Goal: Information Seeking & Learning: Learn about a topic

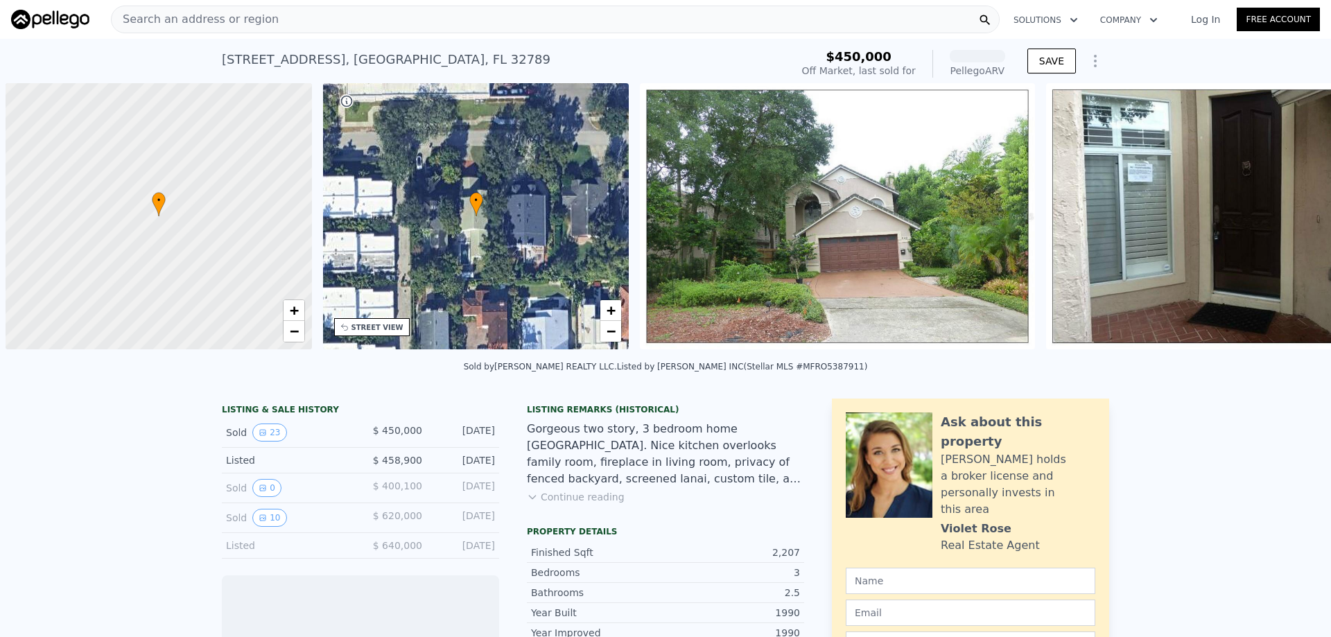
scroll to position [0, 6]
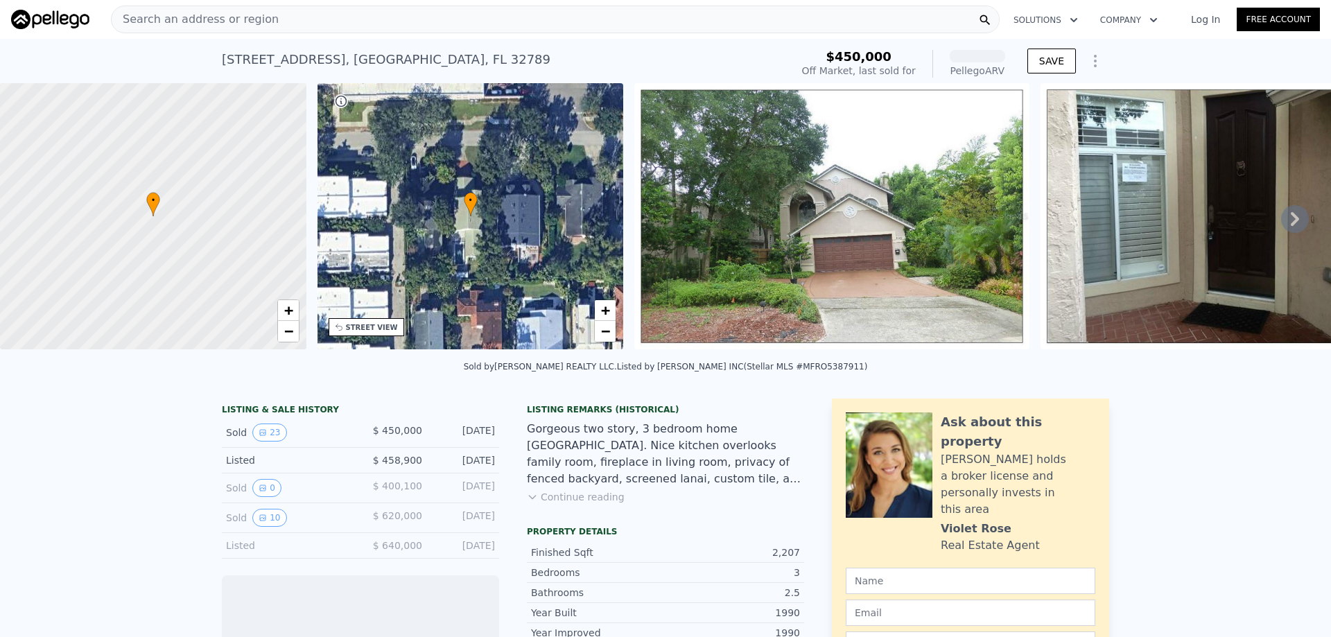
click at [344, 18] on div "Search an address or region" at bounding box center [555, 20] width 888 height 28
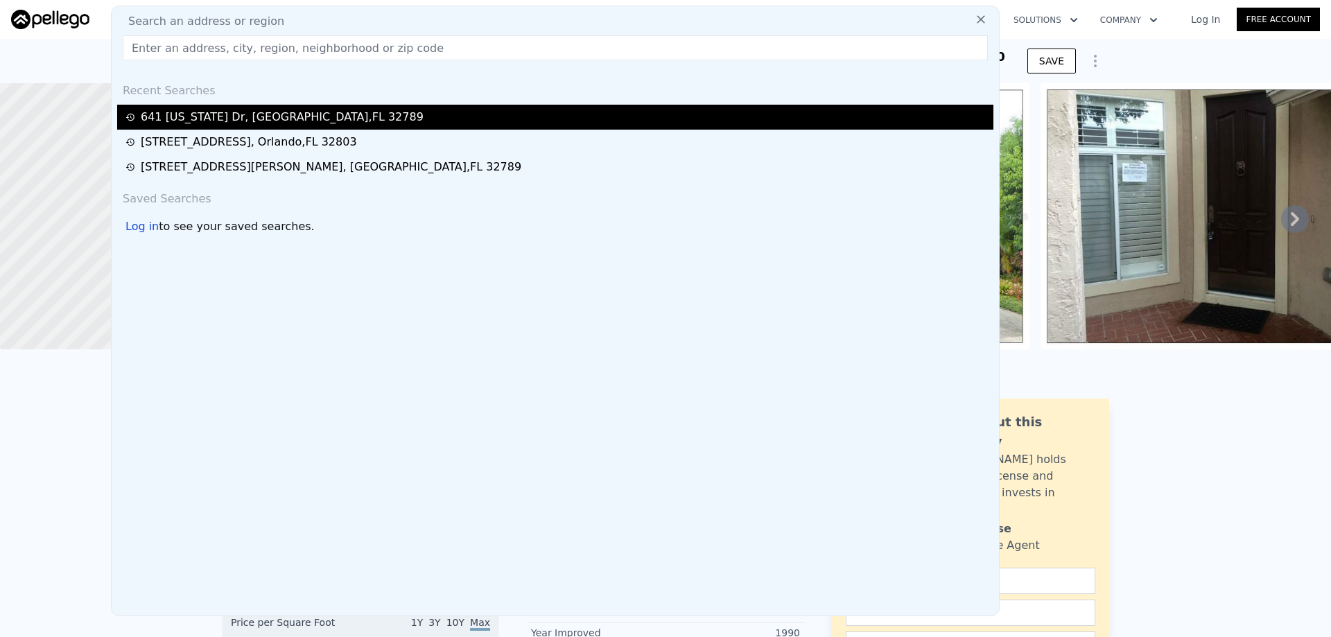
click at [285, 111] on div "641 Virginia Dr , Winter Park , FL 32789" at bounding box center [282, 117] width 283 height 17
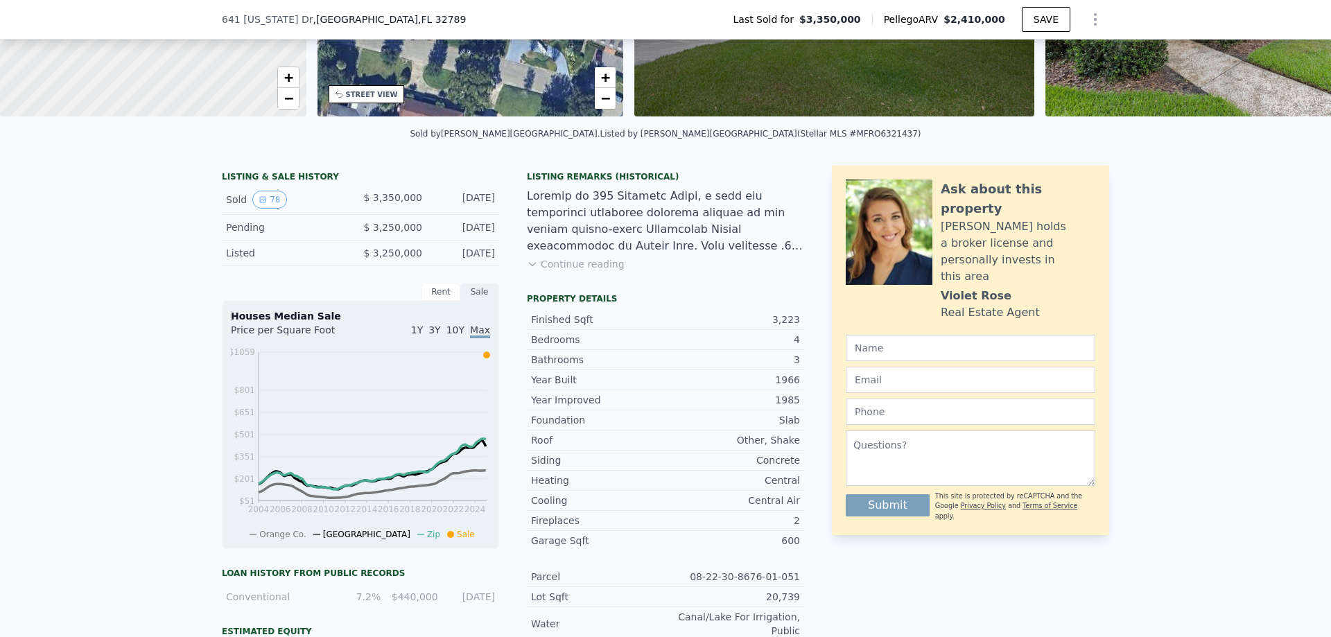
scroll to position [203, 0]
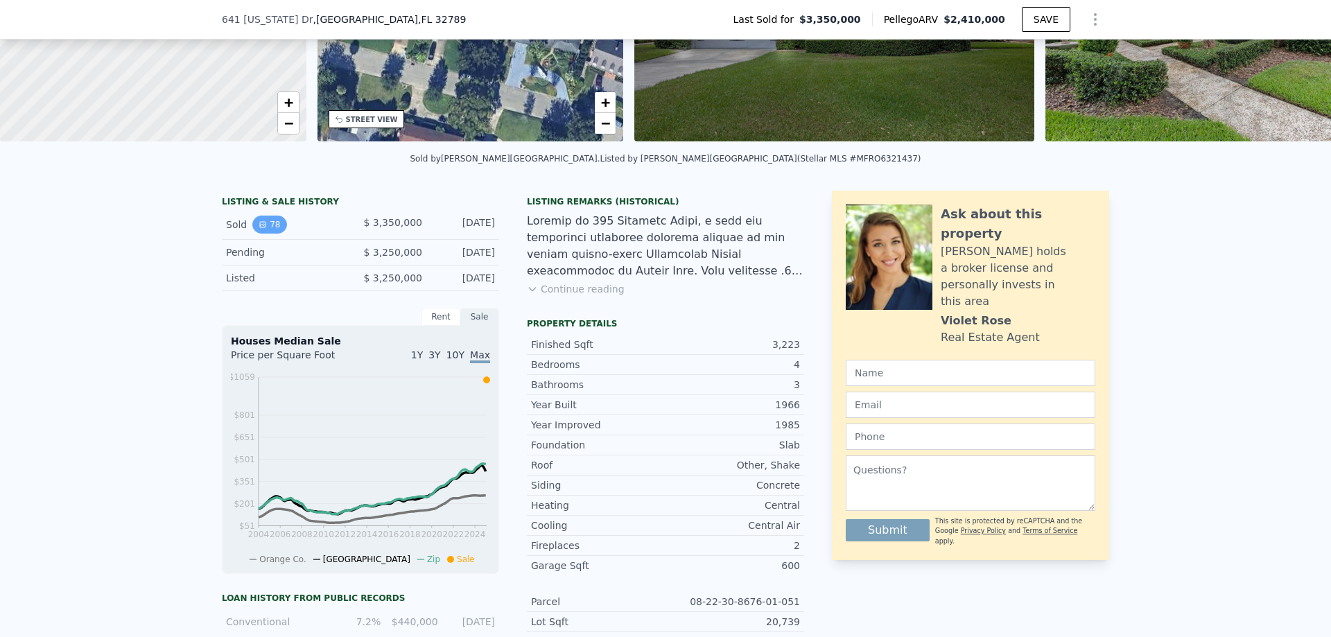
click at [262, 234] on button "78" at bounding box center [269, 225] width 34 height 18
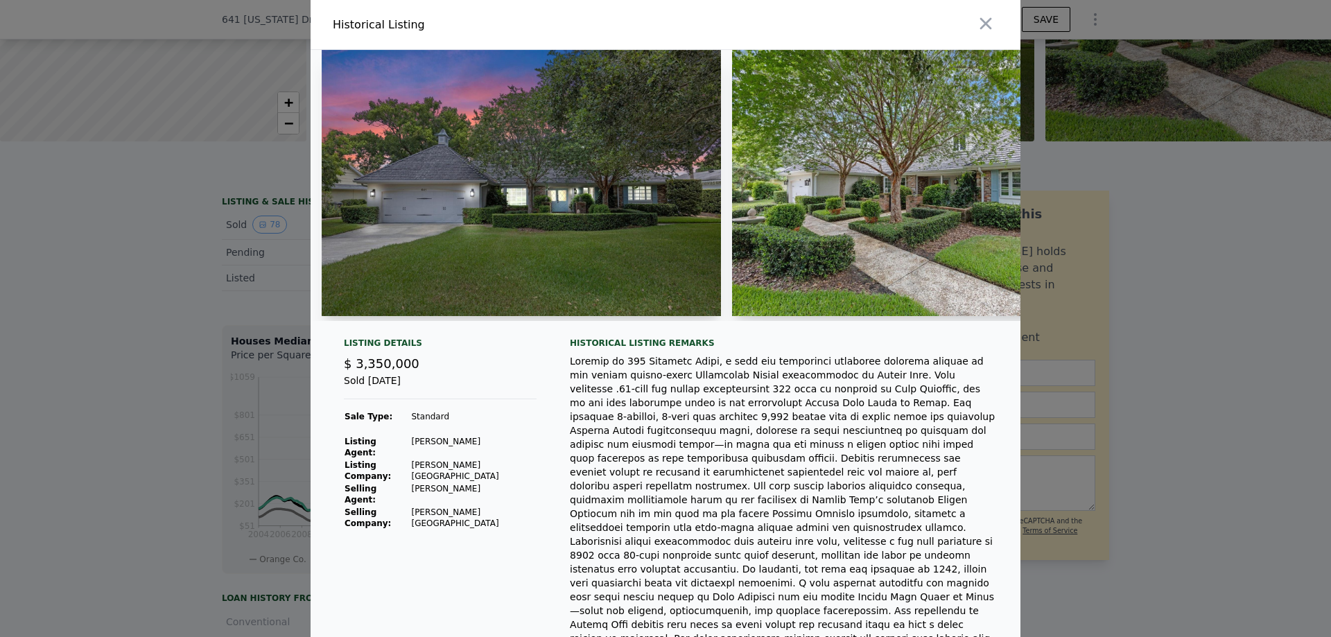
click at [173, 238] on div at bounding box center [665, 318] width 1331 height 637
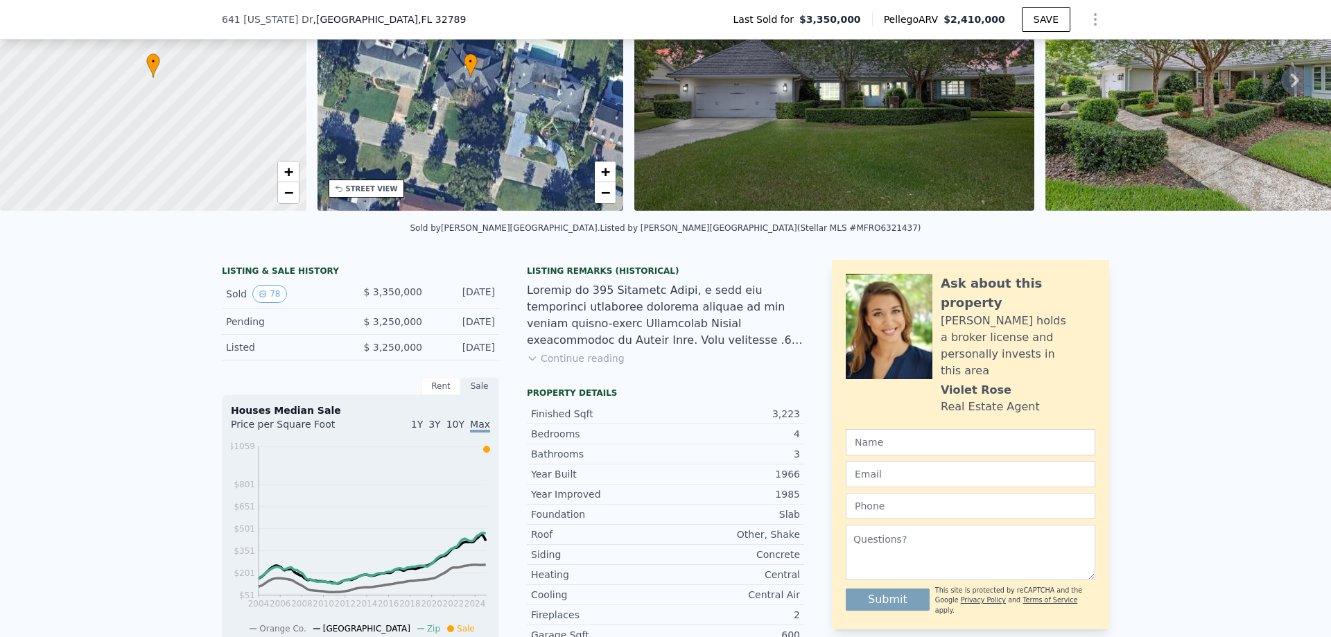
scroll to position [5, 0]
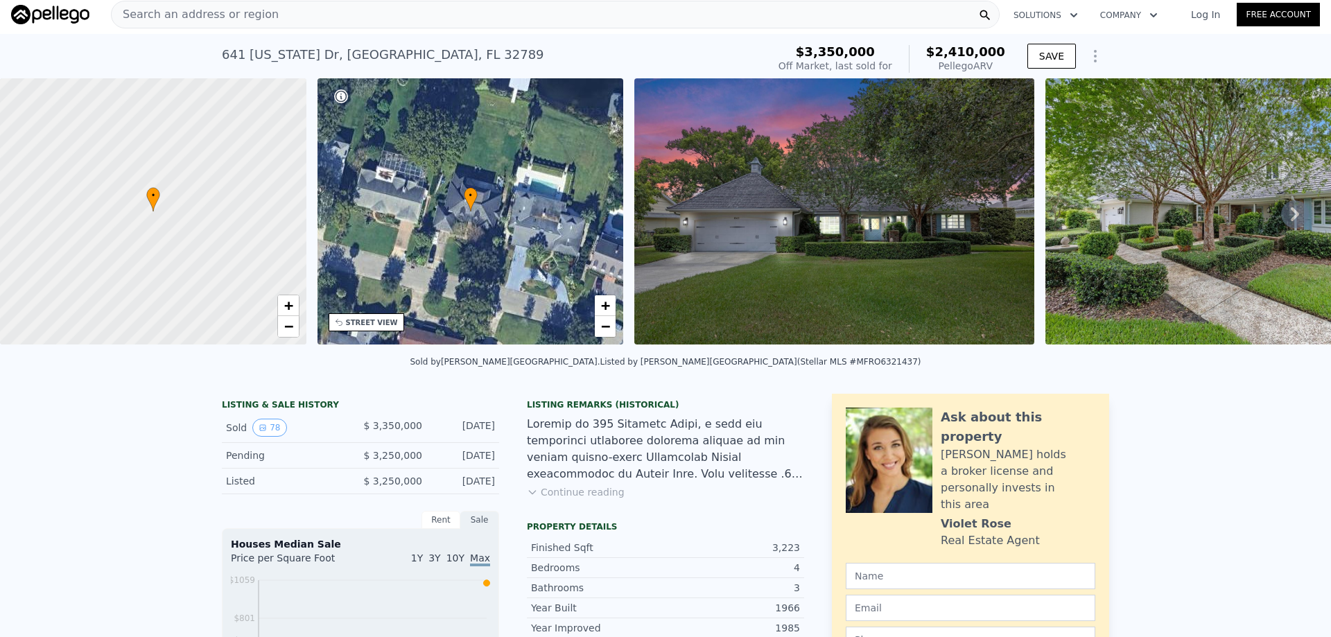
click at [1294, 216] on icon at bounding box center [1295, 214] width 28 height 28
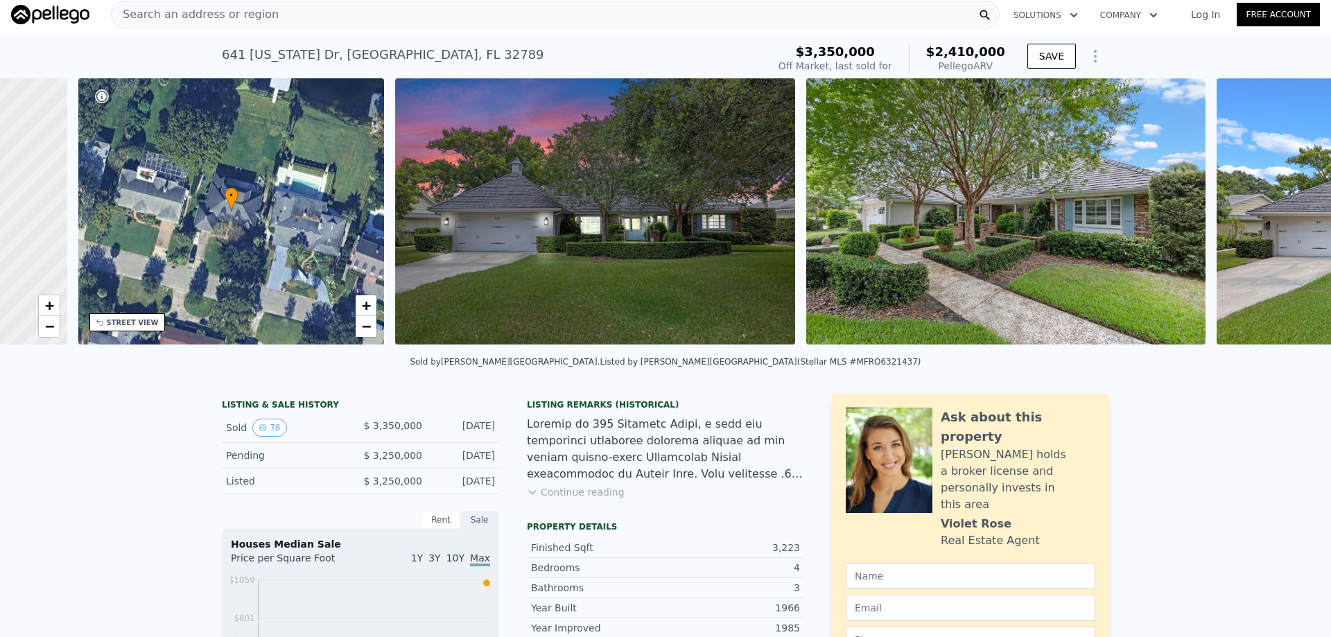
scroll to position [0, 323]
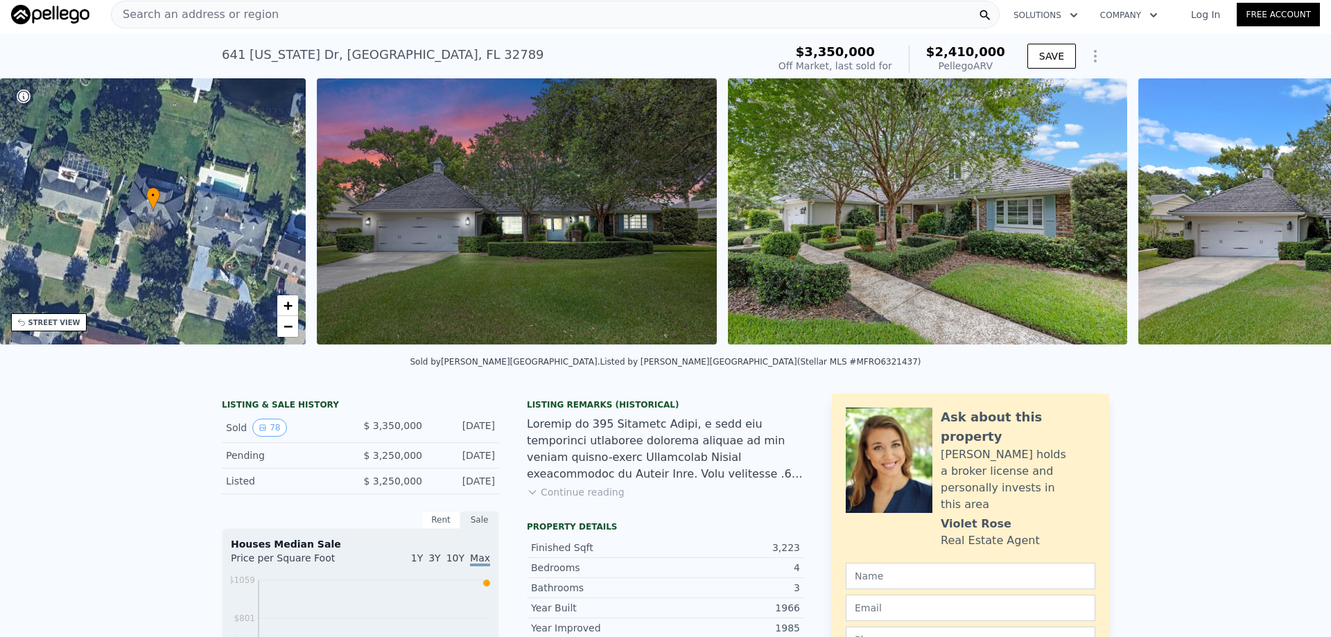
click at [1290, 218] on img at bounding box center [1337, 211] width 399 height 266
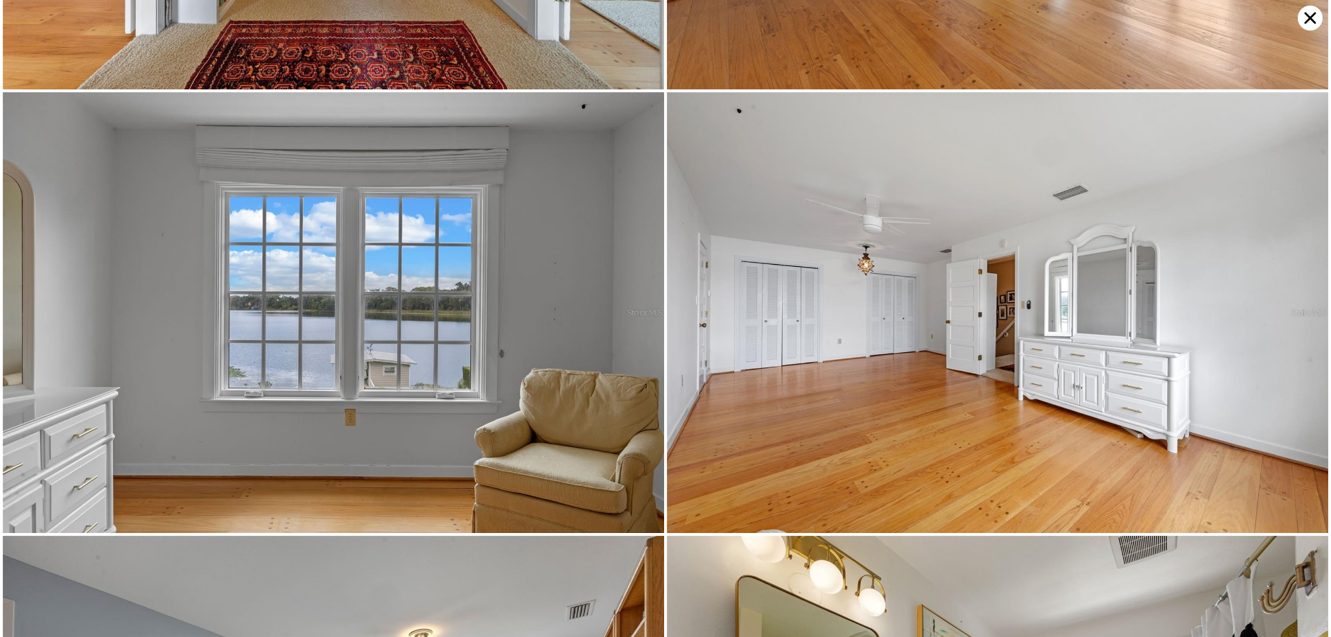
scroll to position [8727, 0]
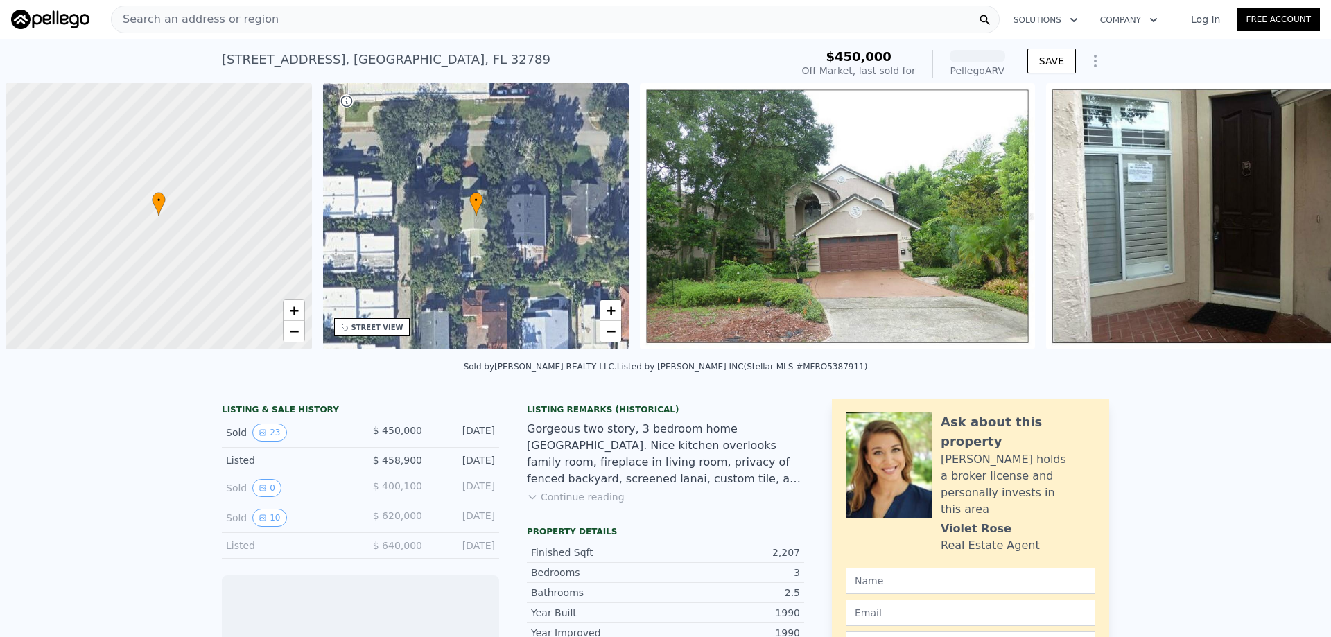
scroll to position [0, 6]
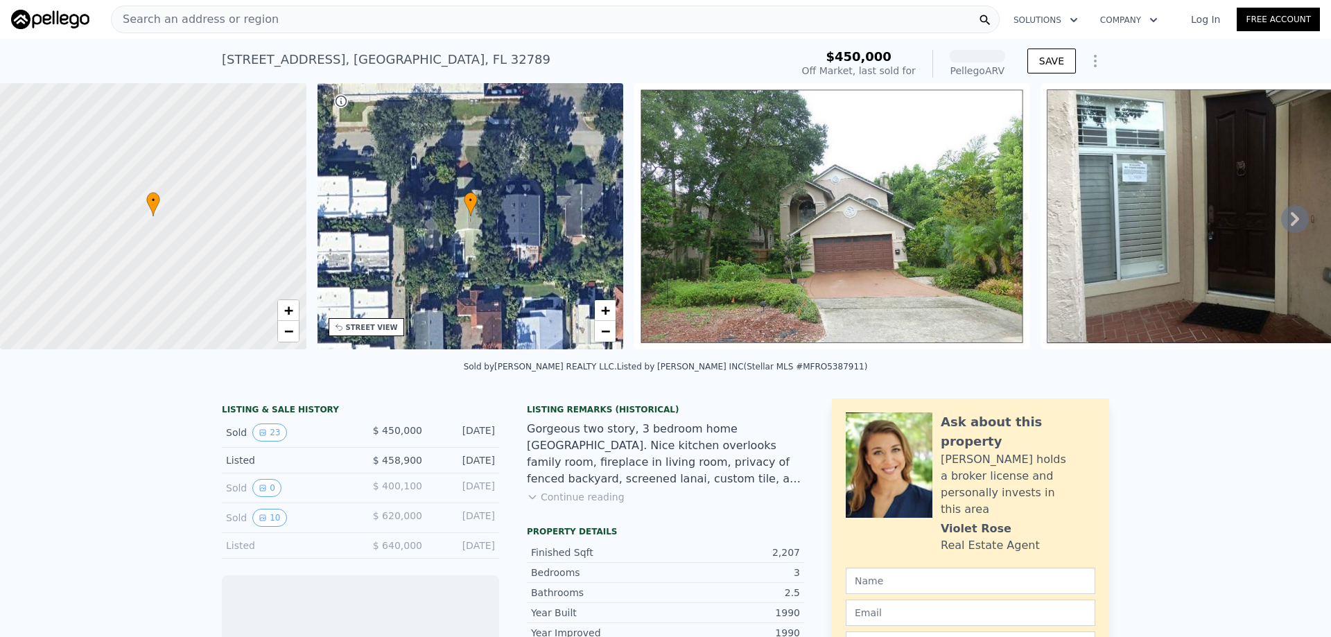
click at [352, 24] on div "Search an address or region" at bounding box center [555, 20] width 888 height 28
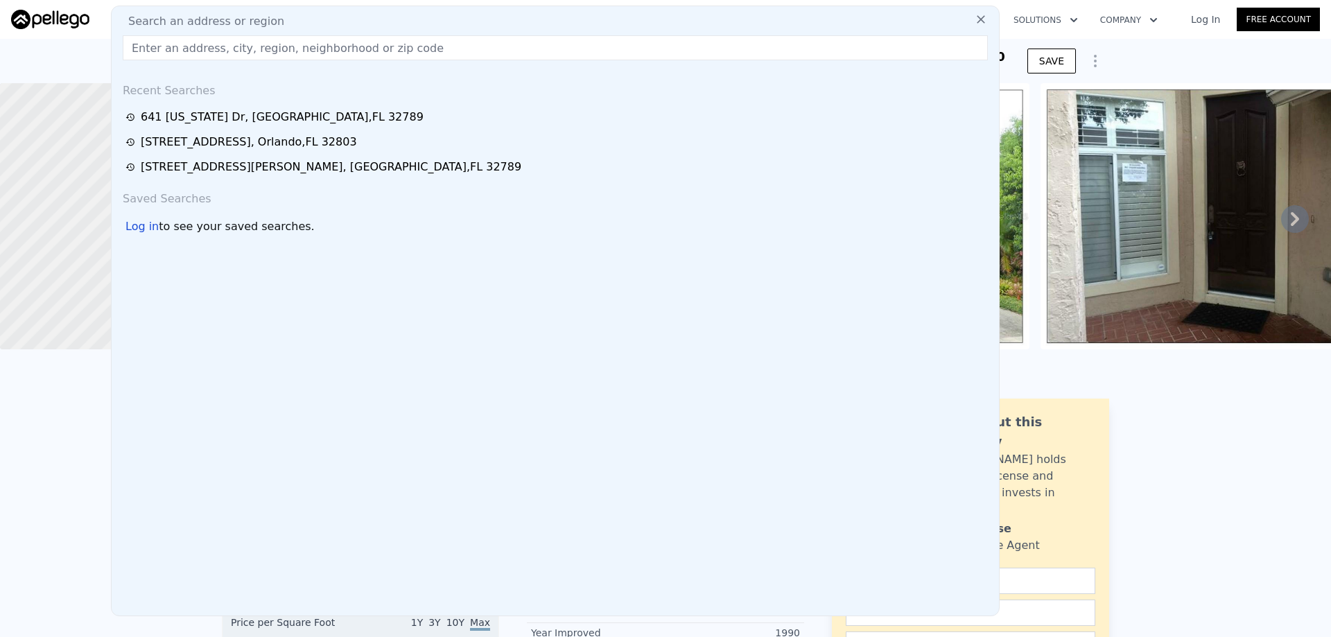
drag, startPoint x: 352, startPoint y: 24, endPoint x: 237, endPoint y: 45, distance: 116.9
click at [237, 45] on input "text" at bounding box center [555, 47] width 865 height 25
paste input "[STREET_ADDRESS][PERSON_NAME]"
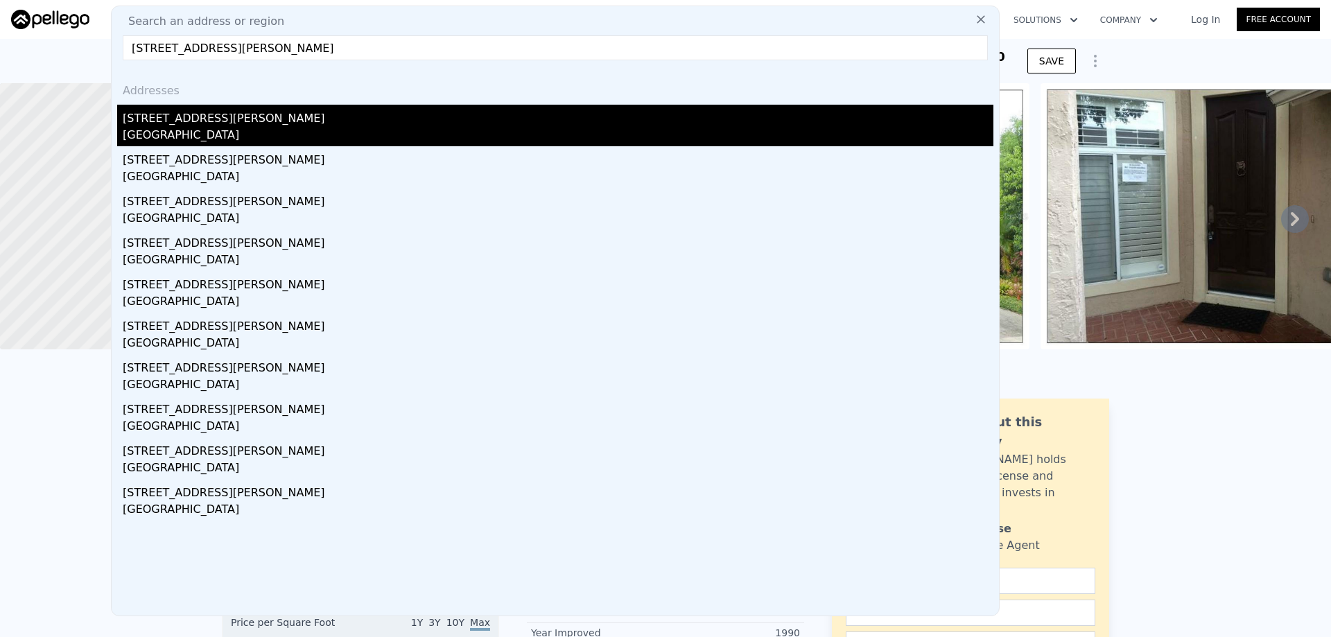
type input "[STREET_ADDRESS][PERSON_NAME]"
click at [248, 138] on div "[GEOGRAPHIC_DATA]" at bounding box center [558, 136] width 870 height 19
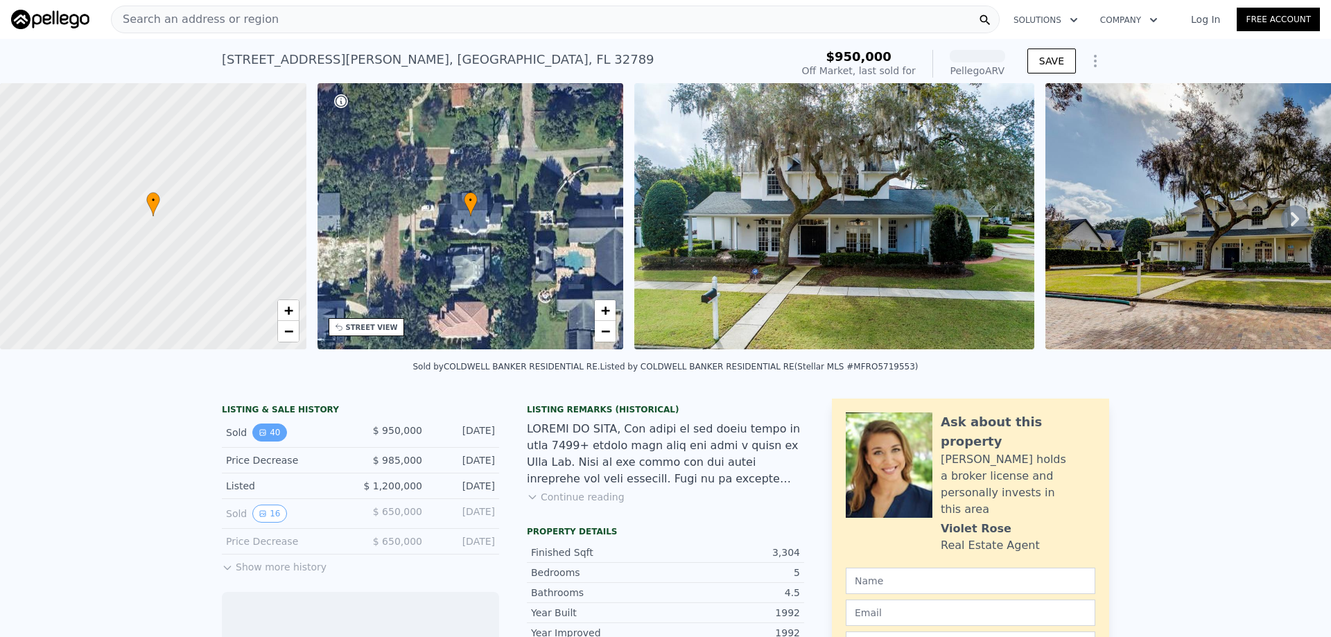
click at [274, 441] on button "40" at bounding box center [269, 432] width 34 height 18
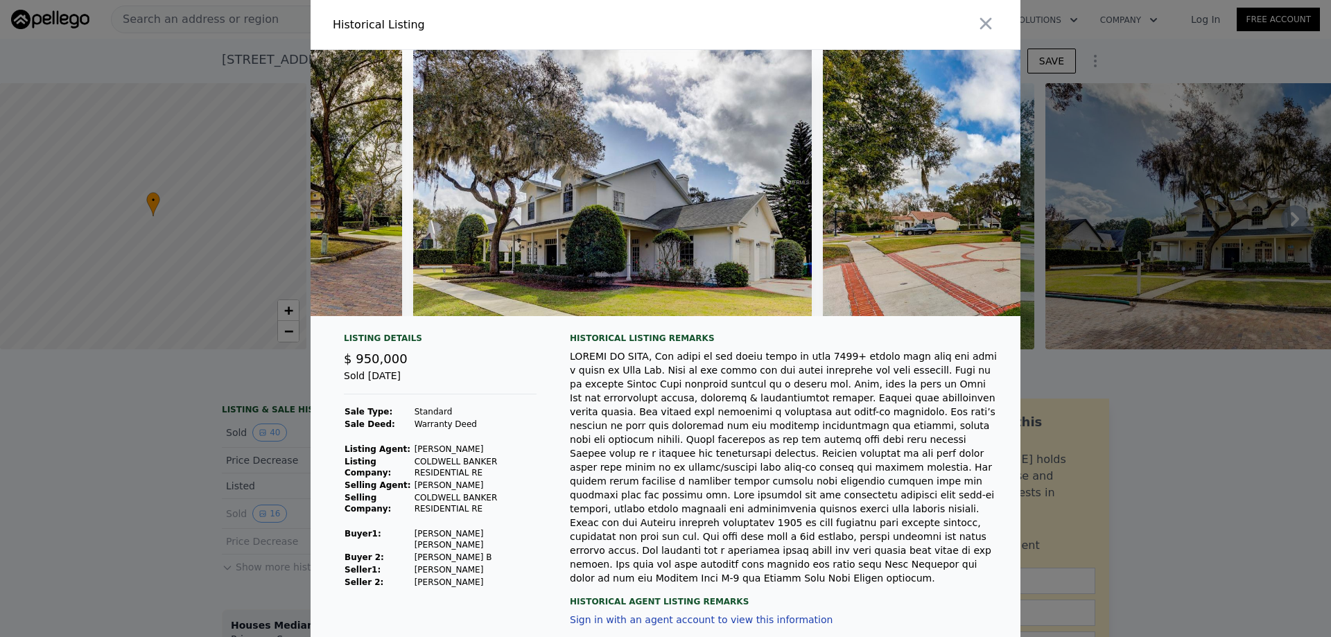
scroll to position [0, 15752]
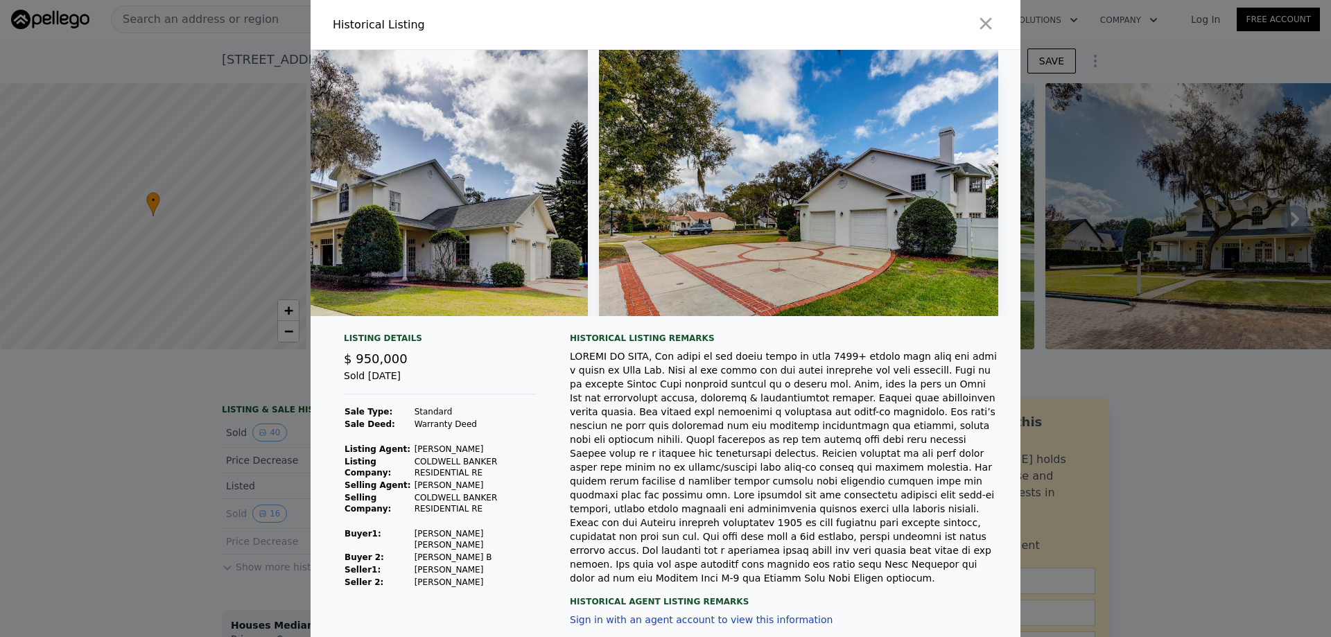
click at [1202, 405] on div at bounding box center [665, 318] width 1331 height 637
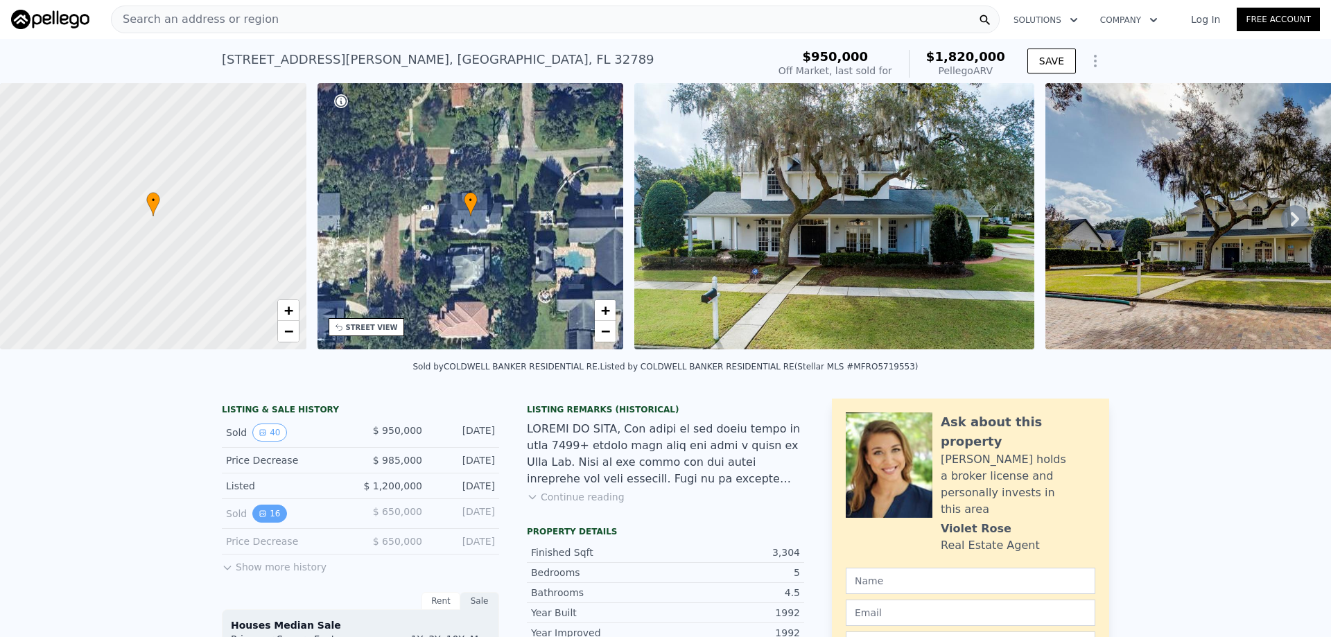
click at [269, 523] on button "16" at bounding box center [269, 514] width 34 height 18
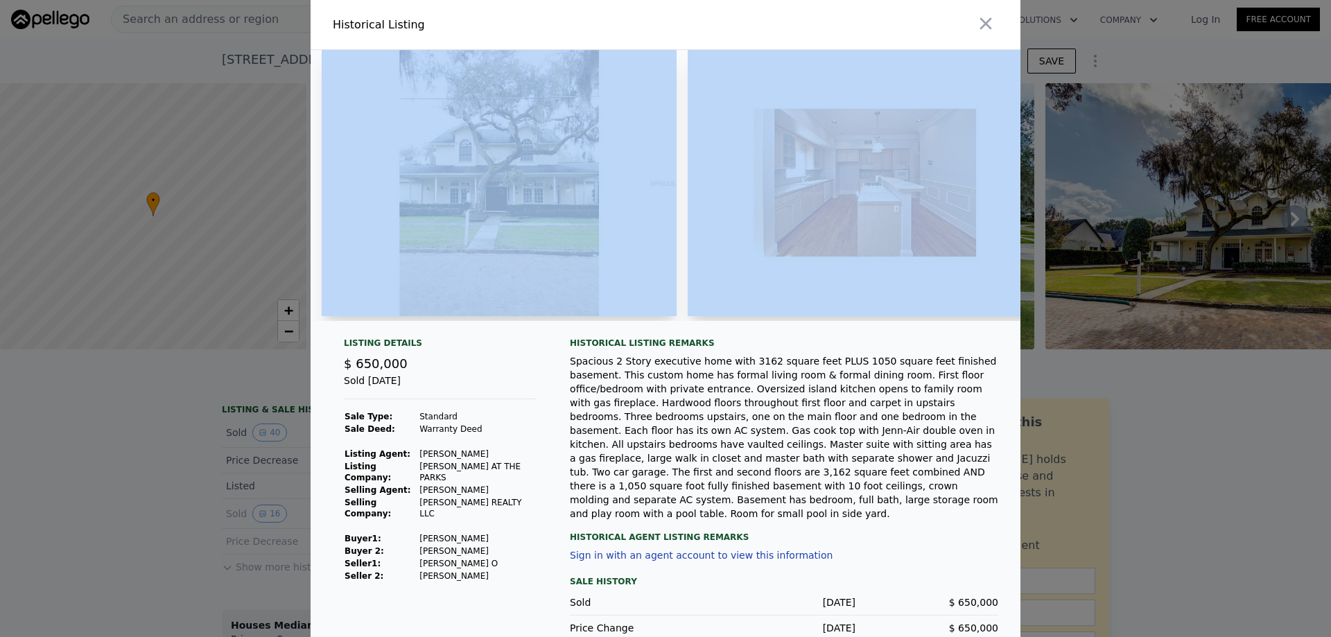
drag, startPoint x: 401, startPoint y: 317, endPoint x: 677, endPoint y: 328, distance: 276.7
click at [677, 321] on div at bounding box center [665, 185] width 710 height 271
click at [687, 265] on img at bounding box center [864, 183] width 355 height 266
click at [762, 297] on img at bounding box center [864, 183] width 355 height 266
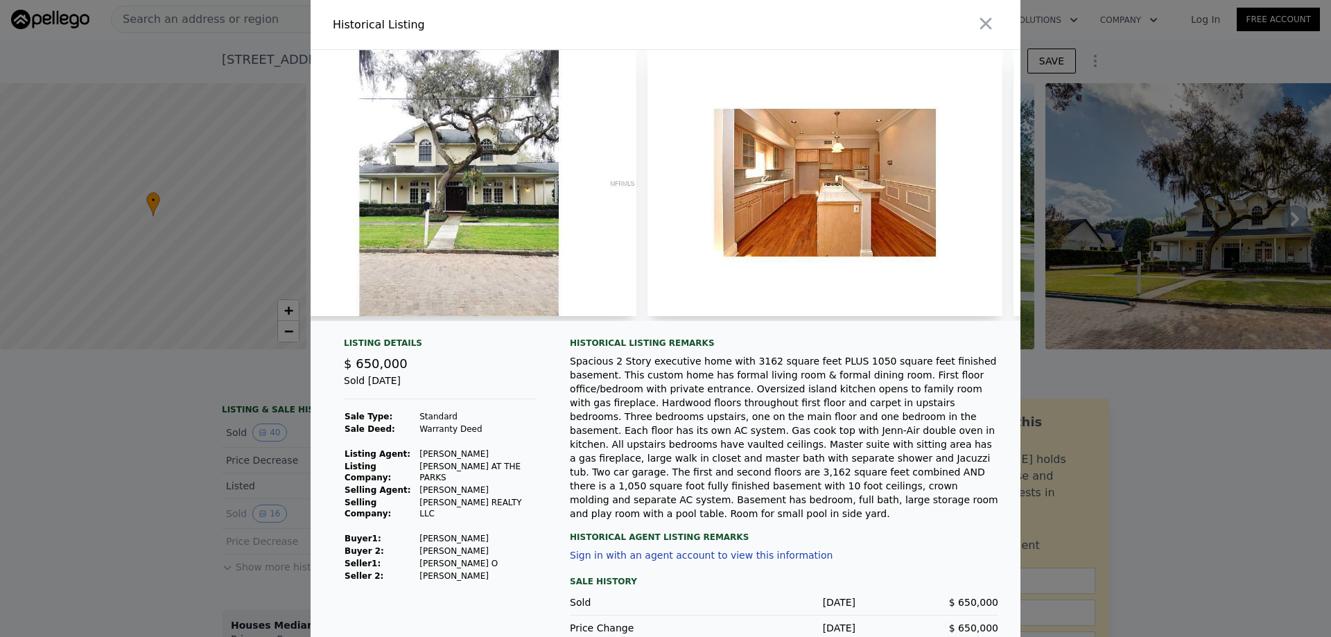
click at [1141, 439] on div at bounding box center [665, 318] width 1331 height 637
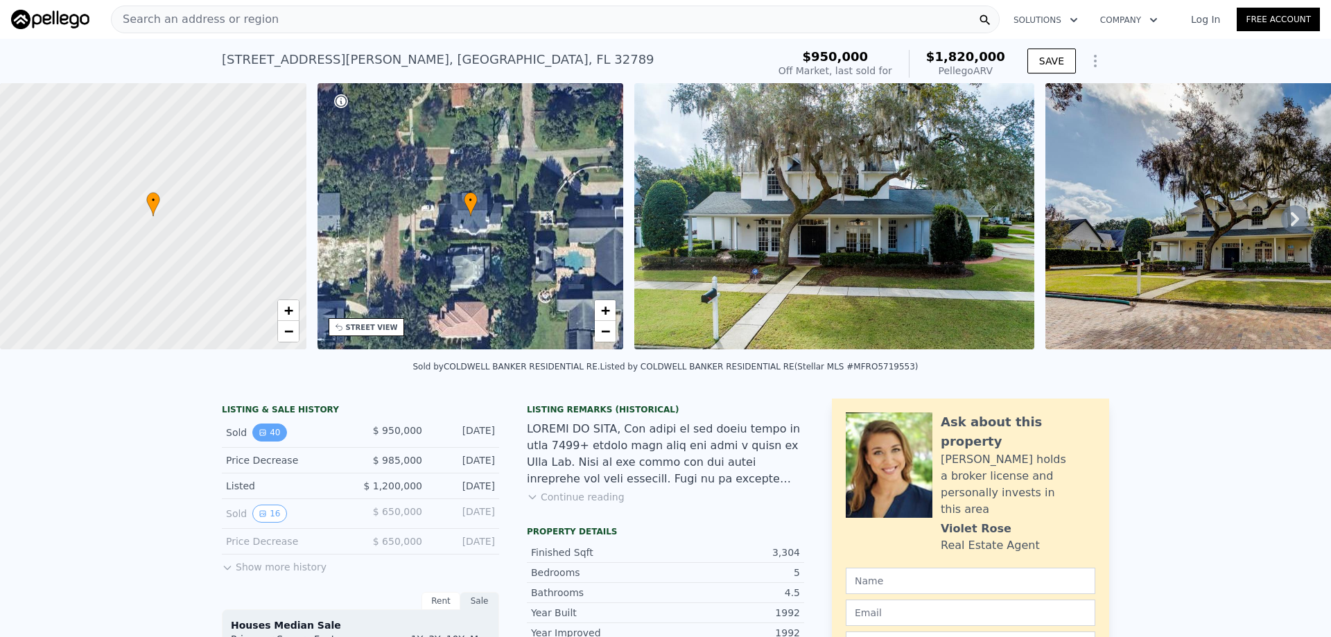
click at [268, 441] on button "40" at bounding box center [269, 432] width 34 height 18
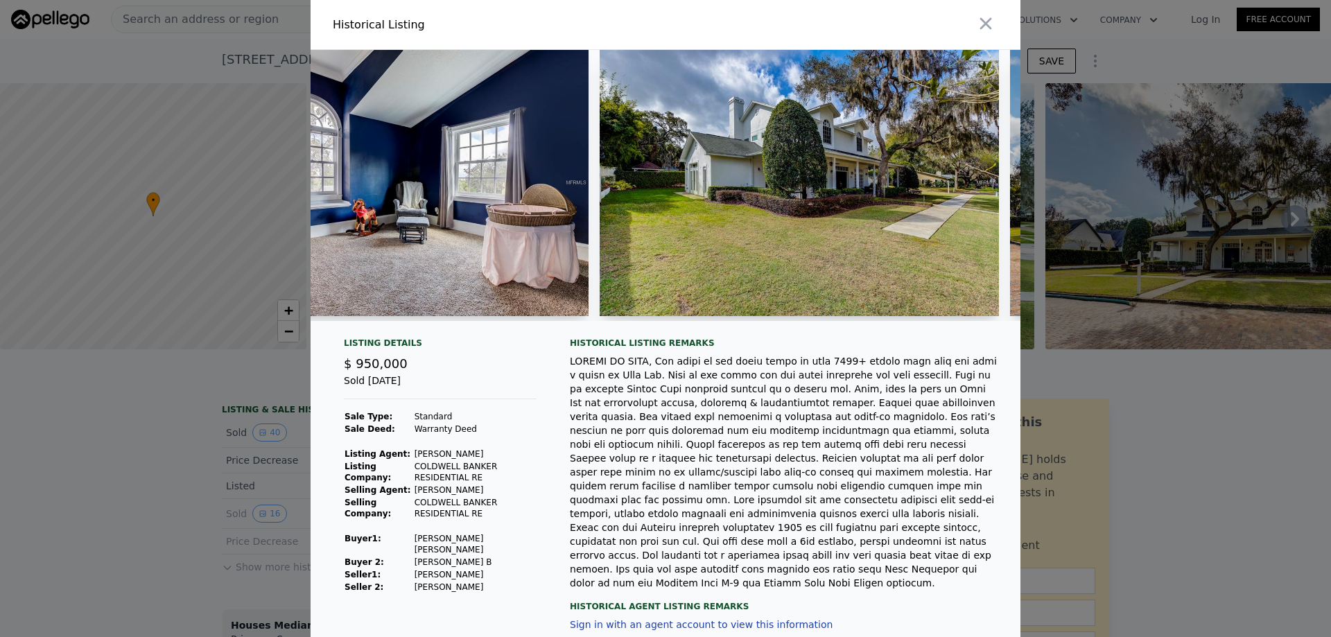
scroll to position [0, 13432]
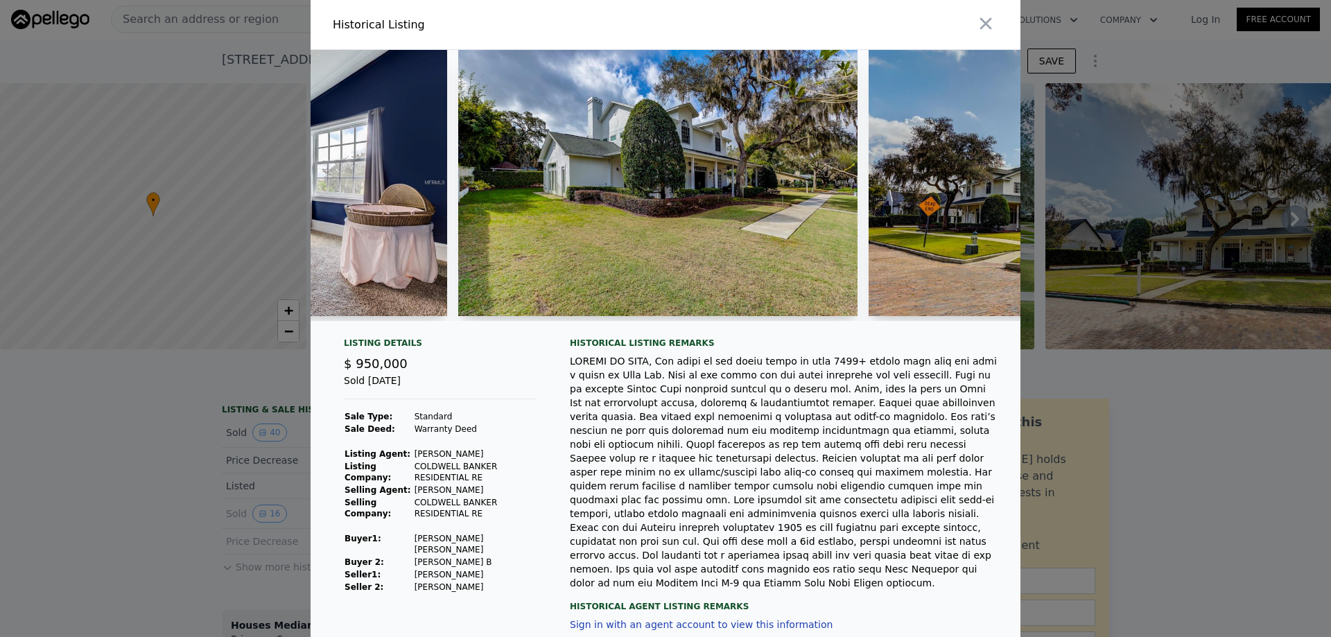
click at [1171, 423] on div at bounding box center [665, 318] width 1331 height 637
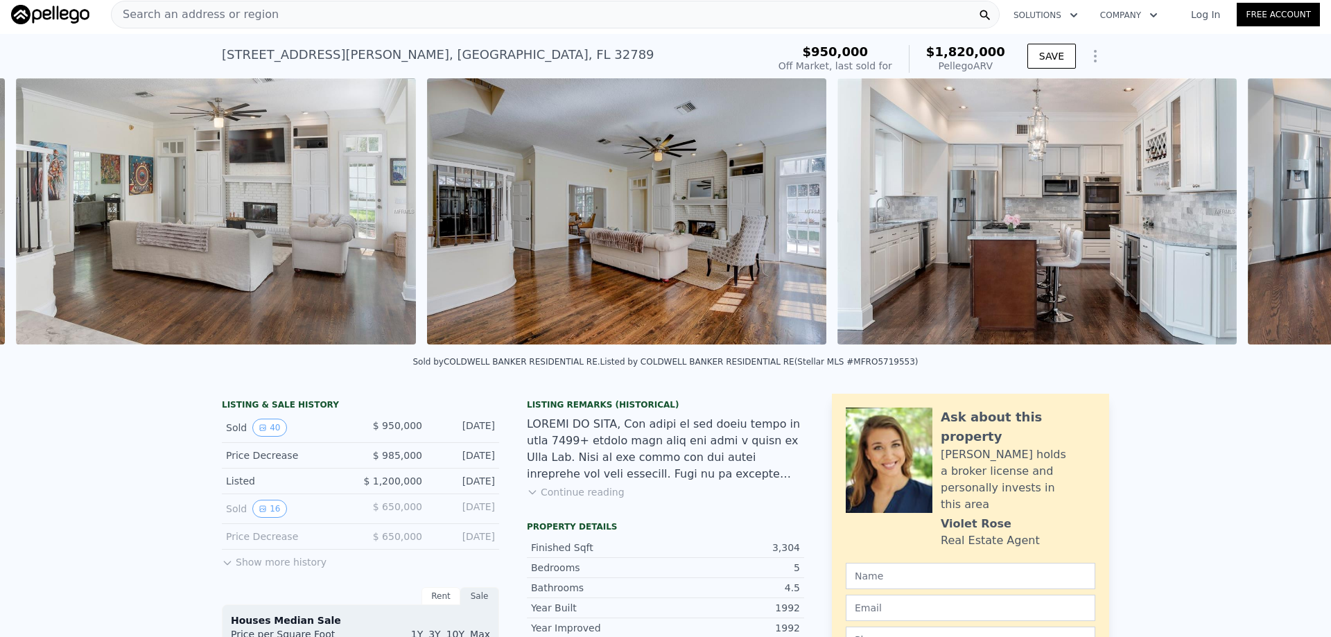
scroll to position [0, 5173]
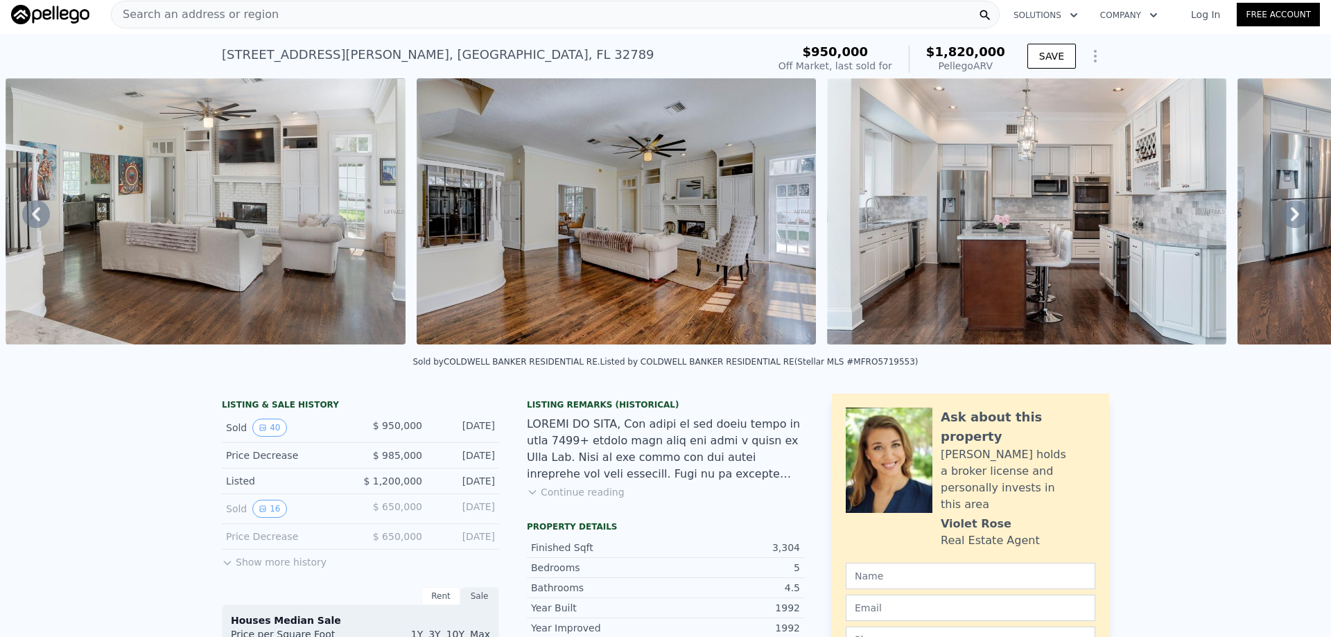
drag, startPoint x: 471, startPoint y: 348, endPoint x: 555, endPoint y: 351, distance: 83.9
click at [555, 349] on div "• + − • + − STREET VIEW Loading... SATELLITE VIEW" at bounding box center [665, 213] width 1331 height 271
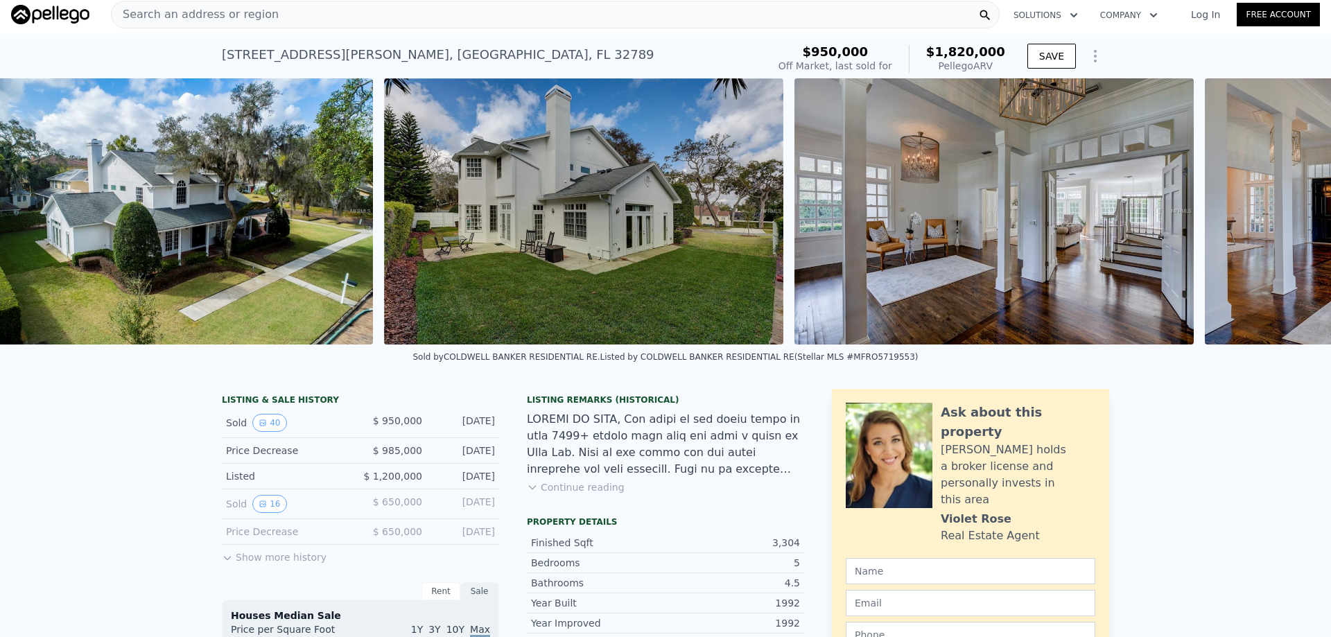
scroll to position [0, 1893]
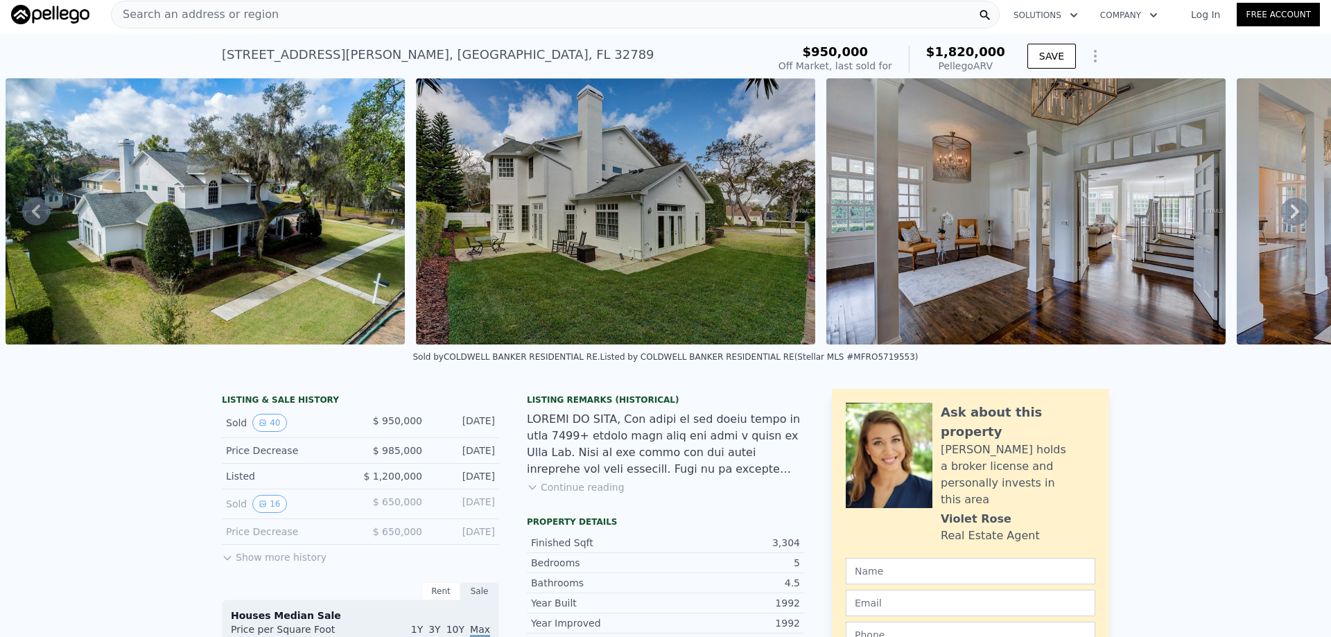
click at [500, 206] on img at bounding box center [615, 211] width 399 height 266
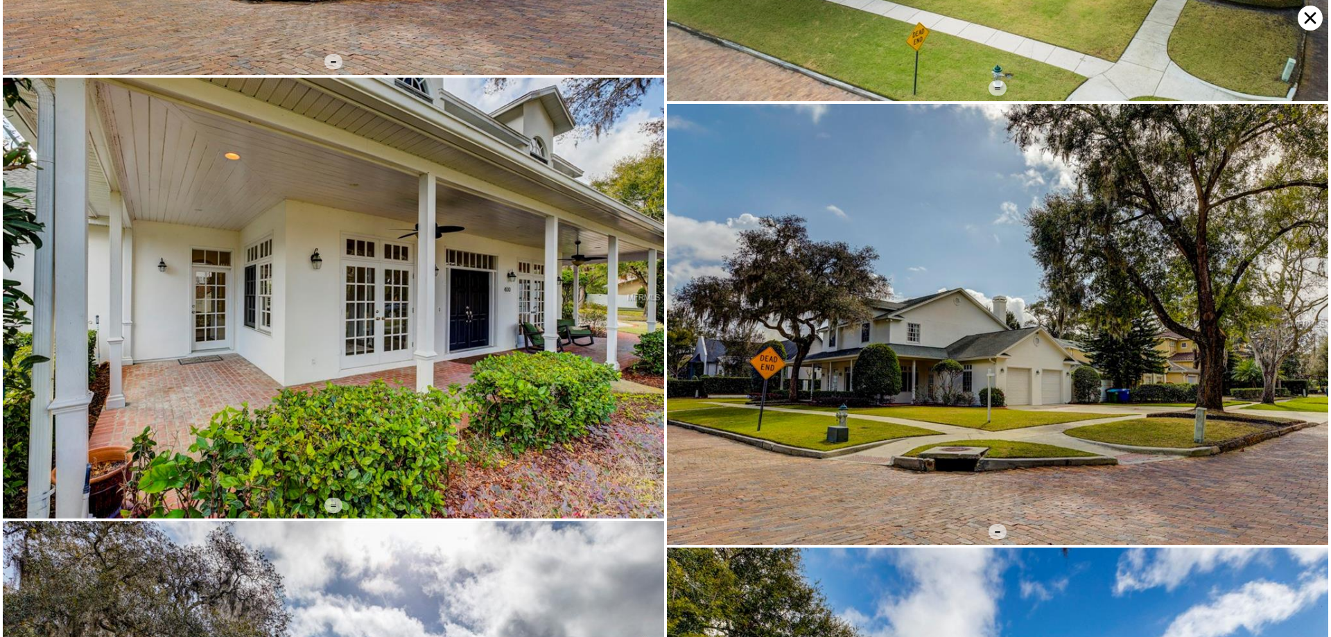
scroll to position [7893, 0]
